Goal: Check status: Check status

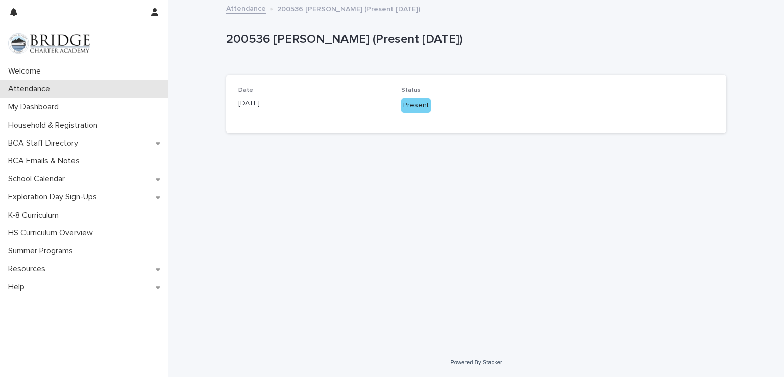
click at [28, 89] on p "Attendance" at bounding box center [31, 89] width 54 height 10
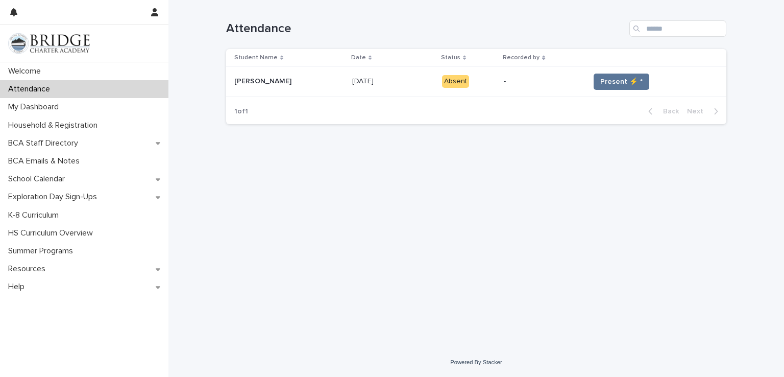
click at [589, 76] on div "Present ⚡ *" at bounding box center [649, 81] width 120 height 16
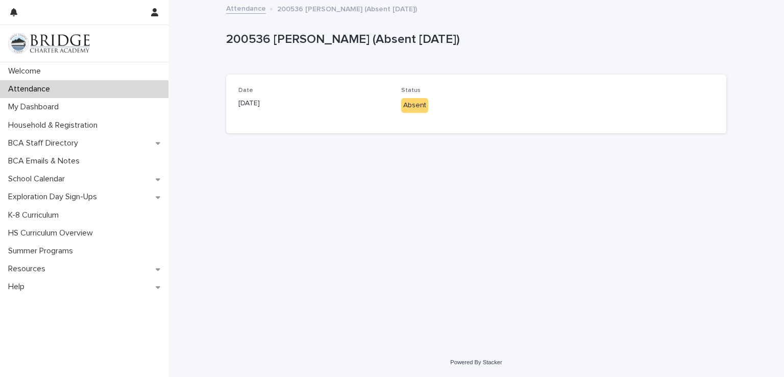
click at [422, 109] on div "Absent" at bounding box center [414, 105] width 27 height 15
click at [422, 108] on div "Absent" at bounding box center [414, 105] width 27 height 15
click at [437, 102] on p "Absent" at bounding box center [476, 105] width 151 height 15
click at [463, 99] on p "Absent" at bounding box center [476, 105] width 151 height 15
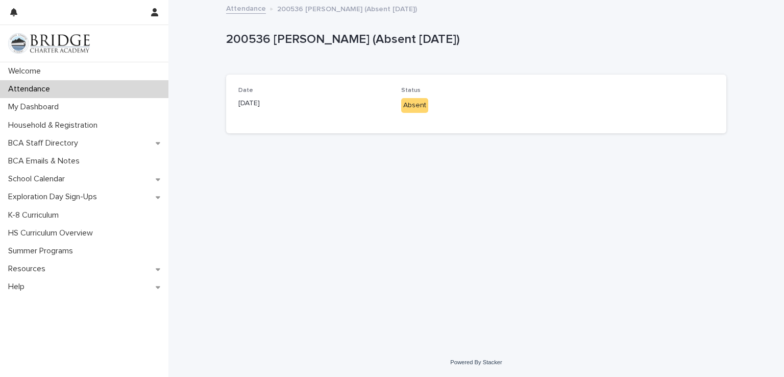
drag, startPoint x: 463, startPoint y: 99, endPoint x: 459, endPoint y: 112, distance: 13.2
click at [460, 112] on p "Absent" at bounding box center [476, 105] width 151 height 15
click at [418, 106] on div "Absent" at bounding box center [414, 105] width 27 height 15
click at [394, 108] on div "Date [DATE] Status Absent" at bounding box center [476, 104] width 476 height 34
click at [569, 96] on div "Date [DATE] Status Absent" at bounding box center [476, 104] width 476 height 34
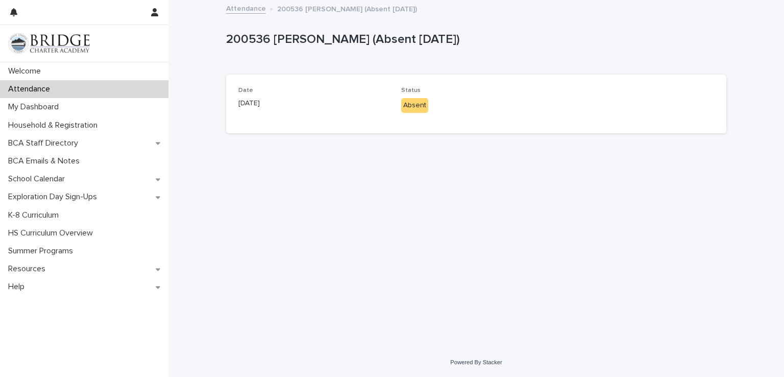
click at [121, 88] on div "Attendance" at bounding box center [84, 89] width 168 height 18
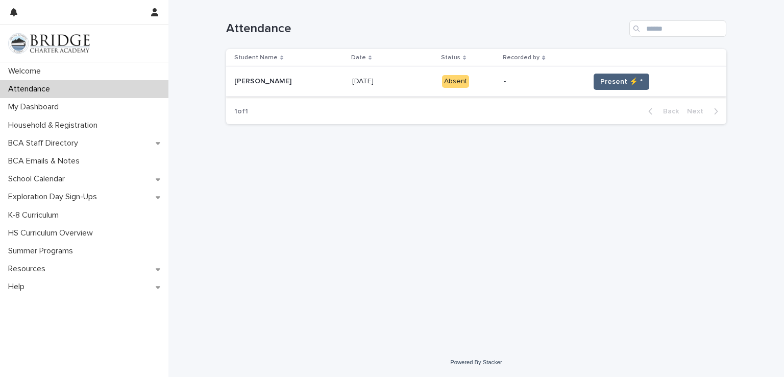
click at [628, 84] on span "Present ⚡ *" at bounding box center [621, 82] width 42 height 10
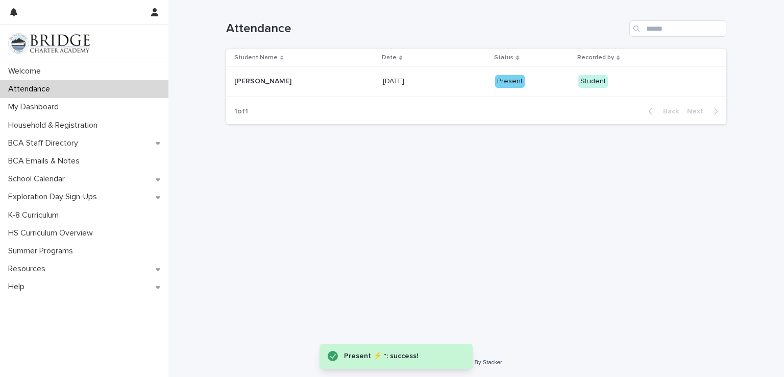
click at [499, 78] on div "Present" at bounding box center [510, 81] width 30 height 13
